Goal: Task Accomplishment & Management: Use online tool/utility

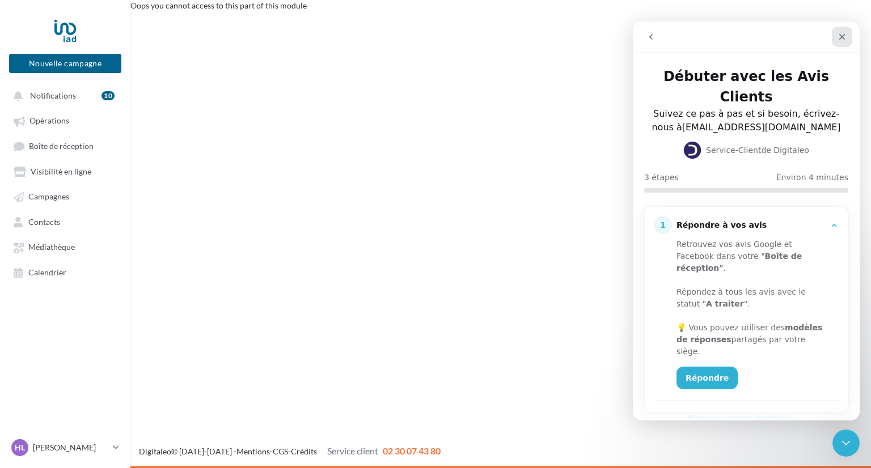
click at [849, 32] on div "Fermer" at bounding box center [842, 37] width 20 height 20
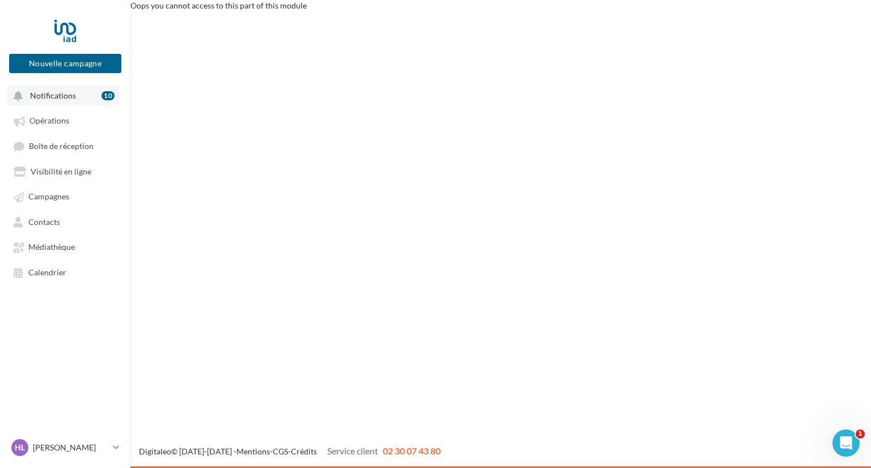
click at [73, 92] on button "Notifications 10" at bounding box center [63, 95] width 112 height 20
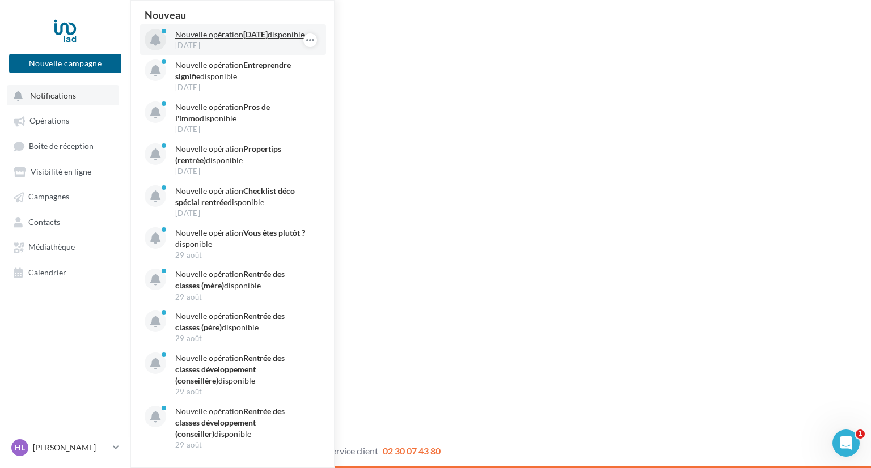
click at [215, 37] on p "Nouvelle opération Journée du patrimoine disponible" at bounding box center [241, 34] width 132 height 11
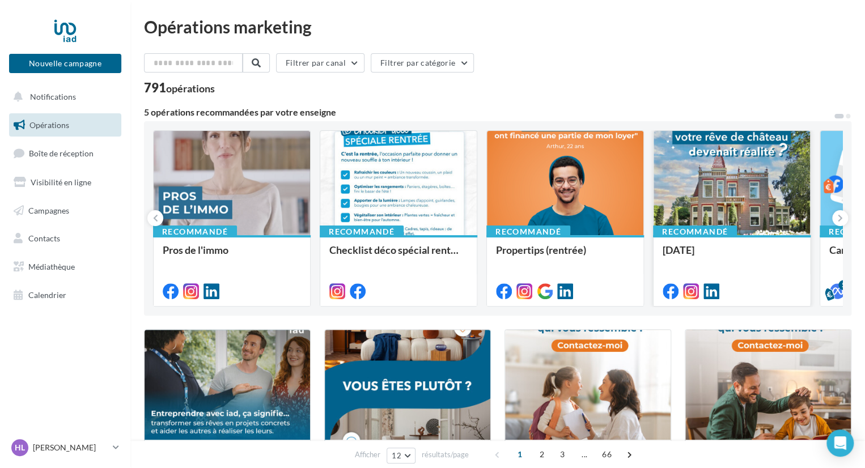
click at [722, 170] on div at bounding box center [732, 183] width 157 height 105
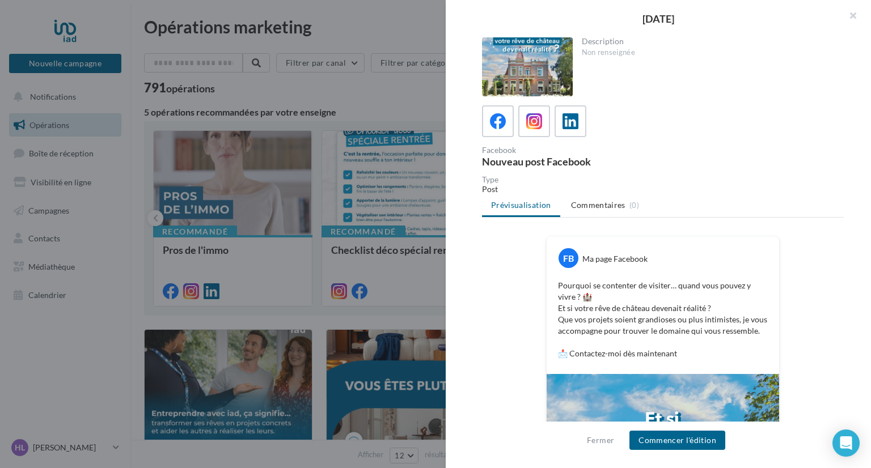
click at [847, 147] on div "Description Non renseignée Facebook Nouveau post Facebook Type Post Prévisualis…" at bounding box center [663, 234] width 434 height 395
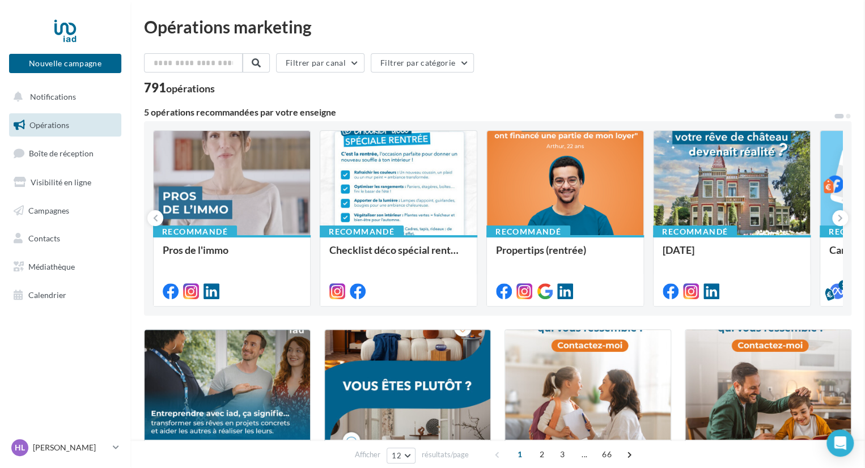
click at [839, 218] on icon at bounding box center [840, 218] width 5 height 11
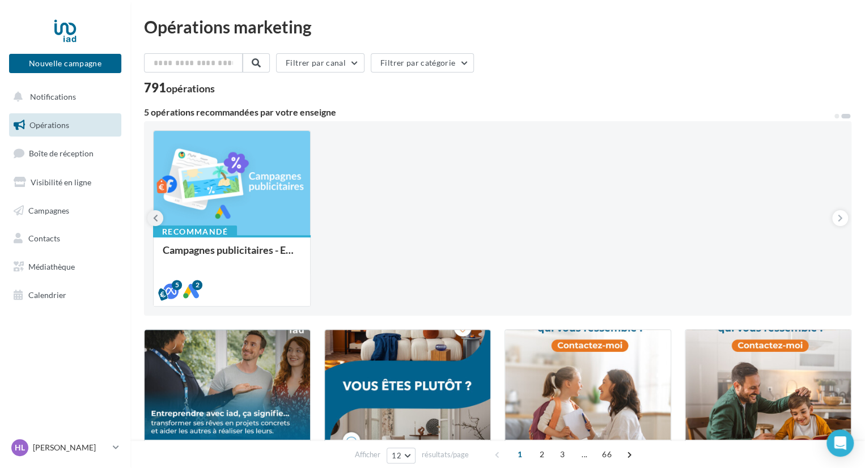
click at [154, 226] on button at bounding box center [155, 218] width 16 height 16
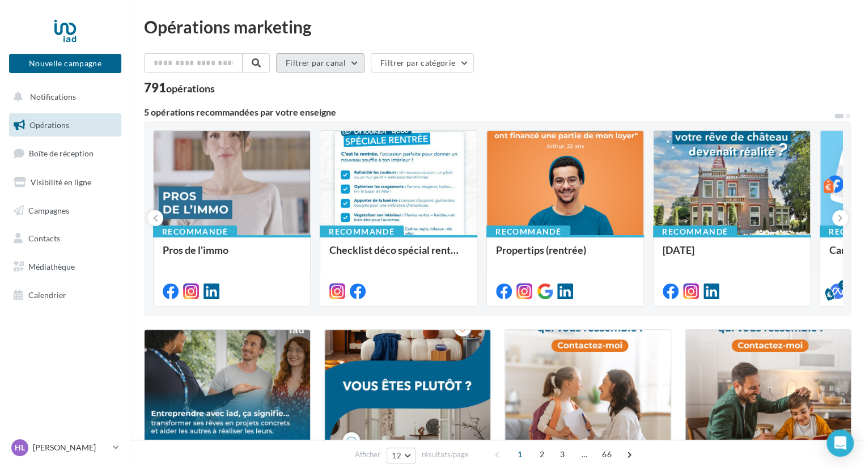
click at [361, 70] on button "Filtrer par canal" at bounding box center [320, 62] width 88 height 19
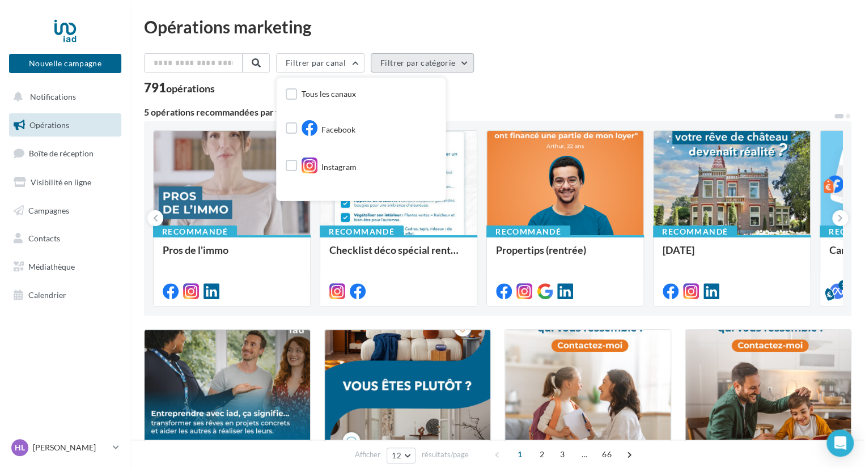
click at [409, 60] on button "Filtrer par catégorie" at bounding box center [422, 62] width 103 height 19
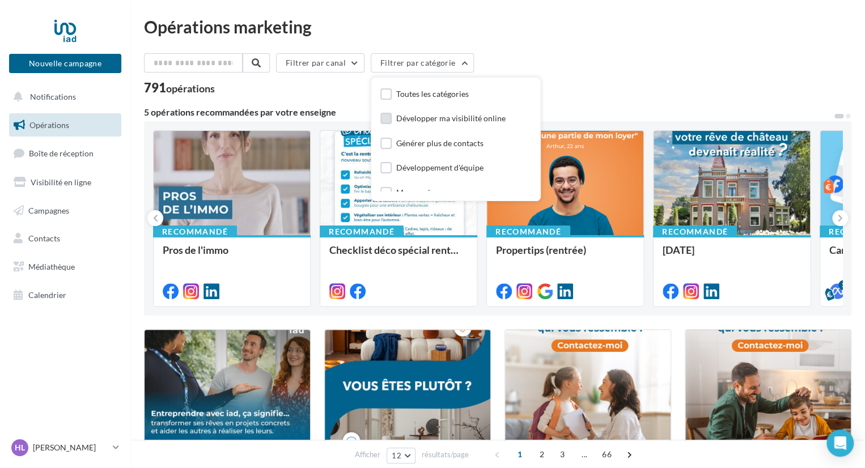
click at [428, 122] on div "Développer ma visibilité online" at bounding box center [450, 118] width 109 height 11
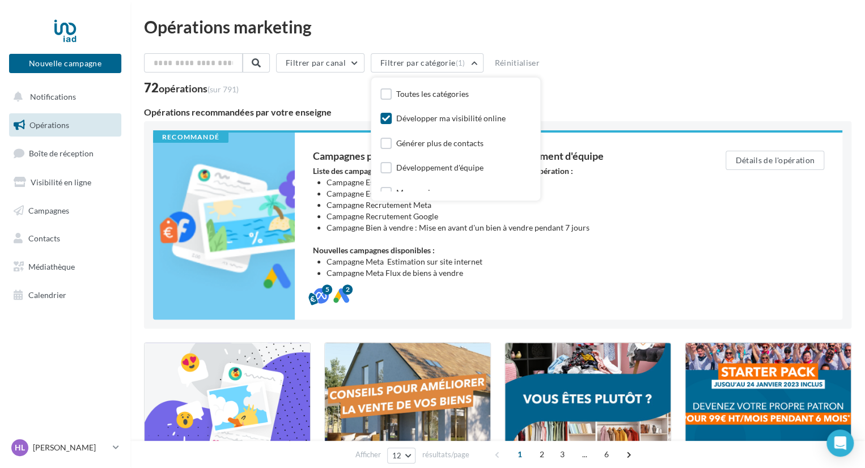
click at [698, 64] on div "Filtrer par canal Filtrer par catégorie (1) Toutes les catégories Développer ma…" at bounding box center [498, 65] width 708 height 24
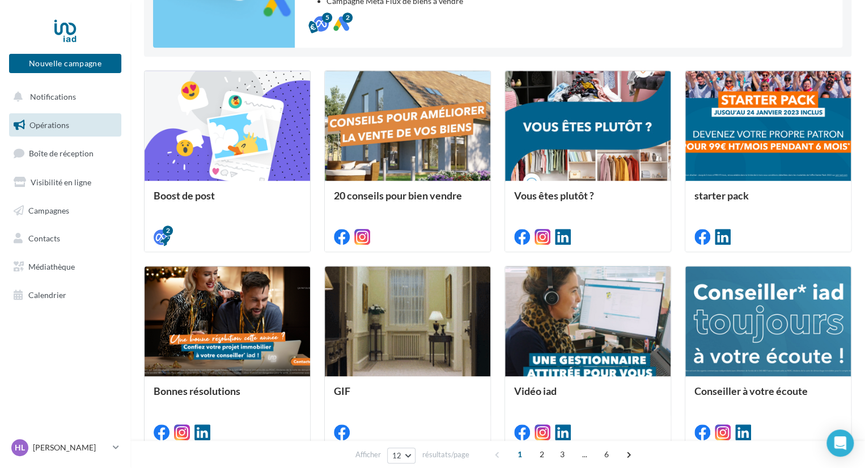
scroll to position [280, 0]
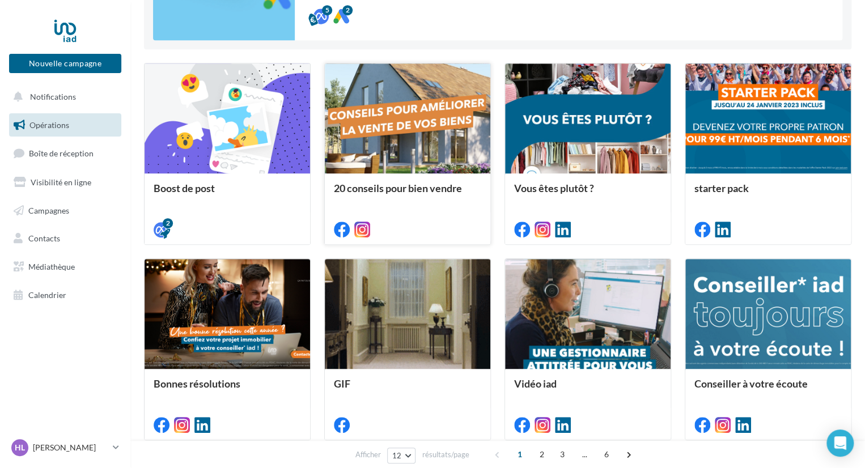
click at [415, 118] on div at bounding box center [408, 119] width 166 height 111
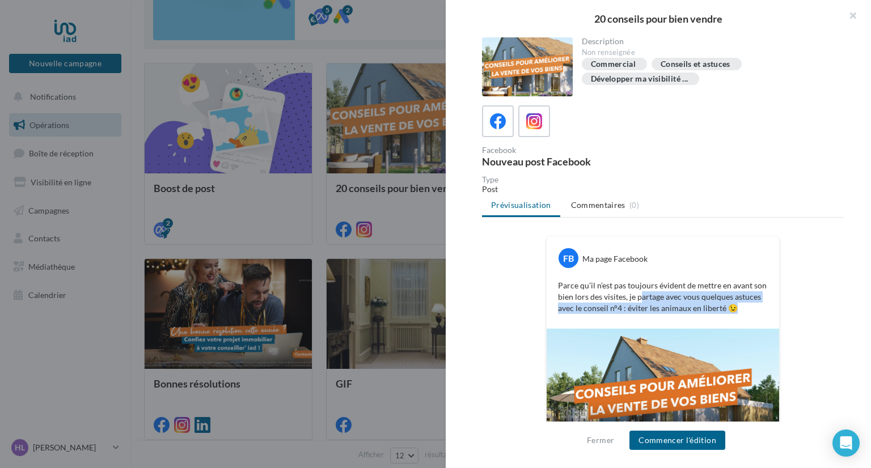
drag, startPoint x: 636, startPoint y: 294, endPoint x: 742, endPoint y: 310, distance: 106.6
click at [742, 310] on p "Parce qu’il n’est pas toujours évident de mettre en avant son bien lors des vis…" at bounding box center [663, 297] width 210 height 34
click at [833, 295] on div "FB Ma page Facebook Parce qu’il n’est pas toujours évident de mettre en avant s…" at bounding box center [663, 355] width 362 height 239
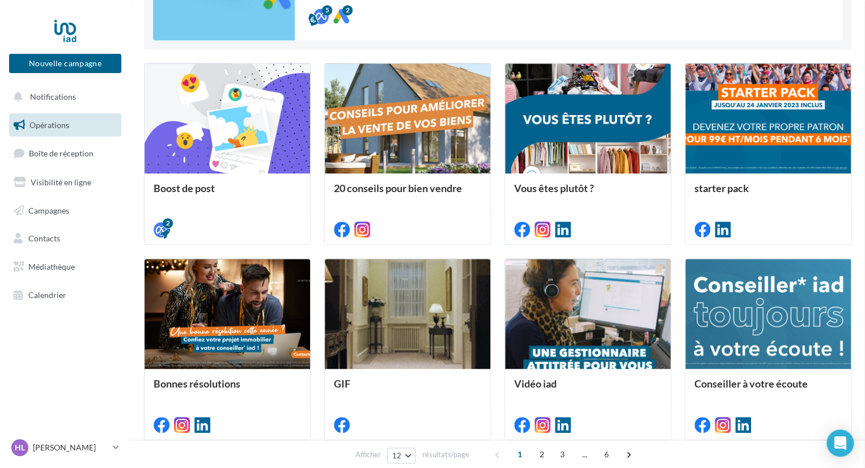
click at [138, 29] on div "Opérations marketing Filtrer par canal Filtrer par catégorie (1) Réinitialiser …" at bounding box center [497, 211] width 735 height 944
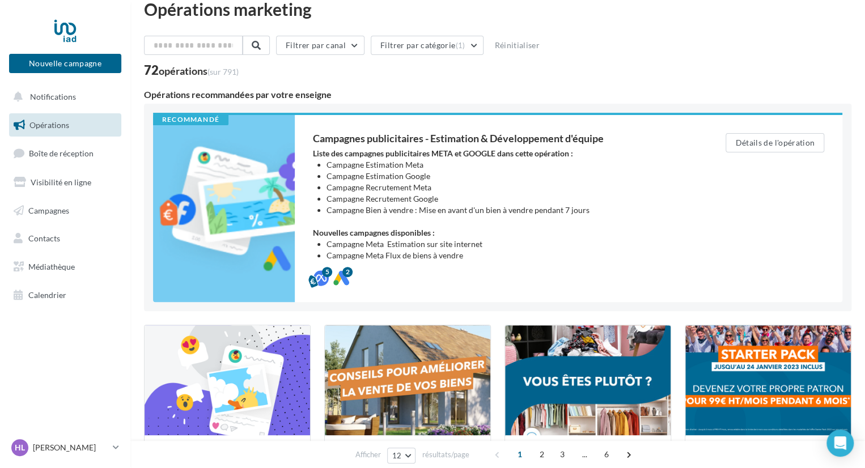
scroll to position [0, 0]
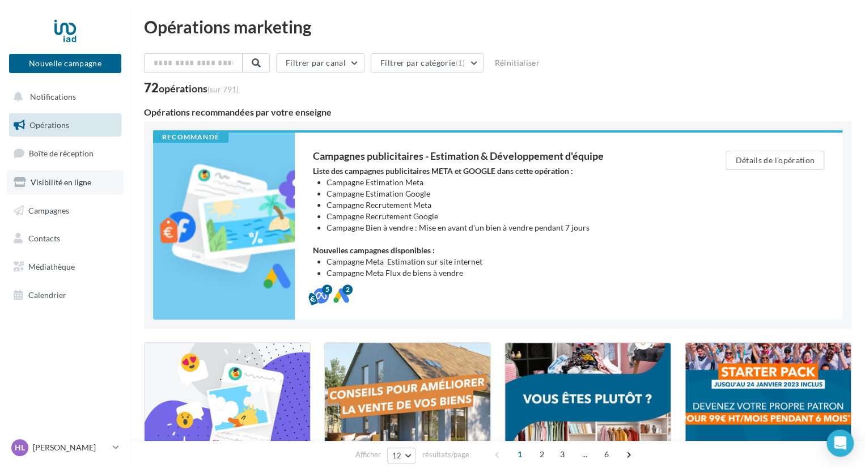
click at [55, 183] on span "Visibilité en ligne" at bounding box center [61, 182] width 61 height 10
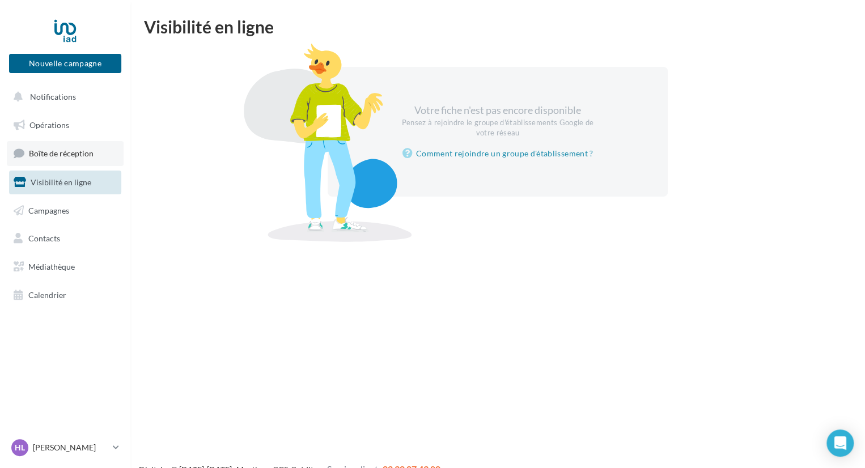
click at [61, 154] on span "Boîte de réception" at bounding box center [61, 154] width 65 height 10
